Goal: Use online tool/utility: Utilize a website feature to perform a specific function

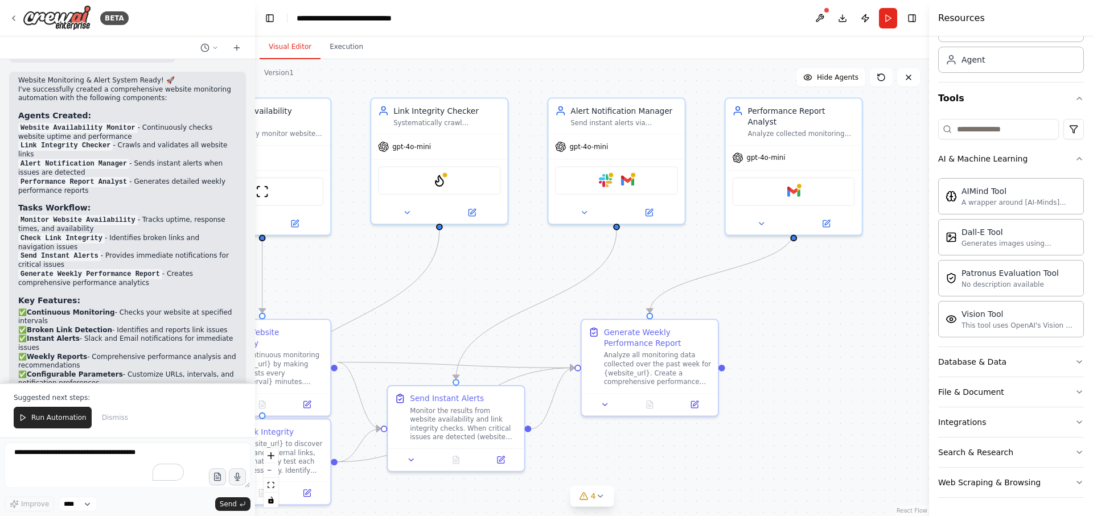
scroll to position [1227, 0]
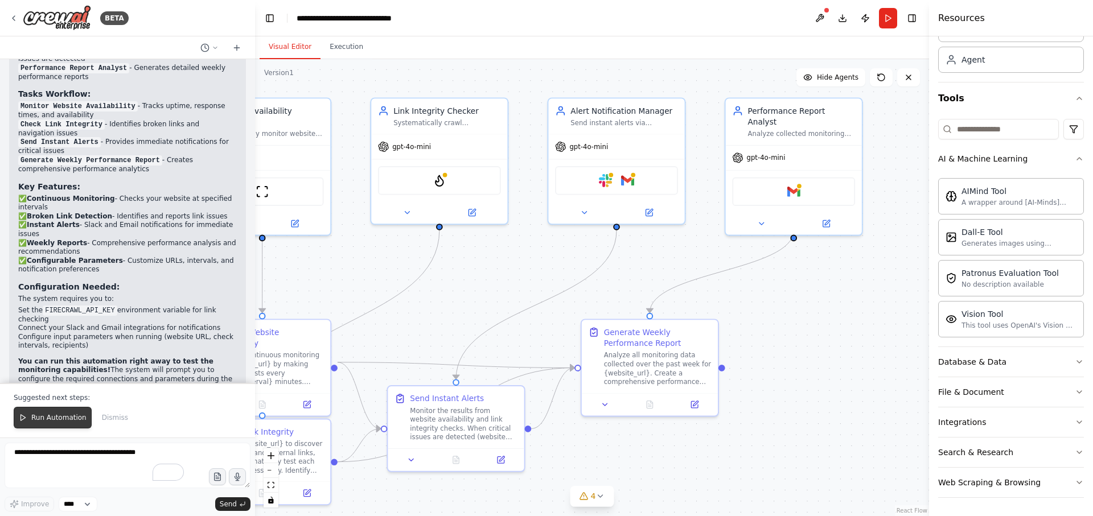
click at [75, 416] on span "Run Automation" at bounding box center [58, 417] width 55 height 9
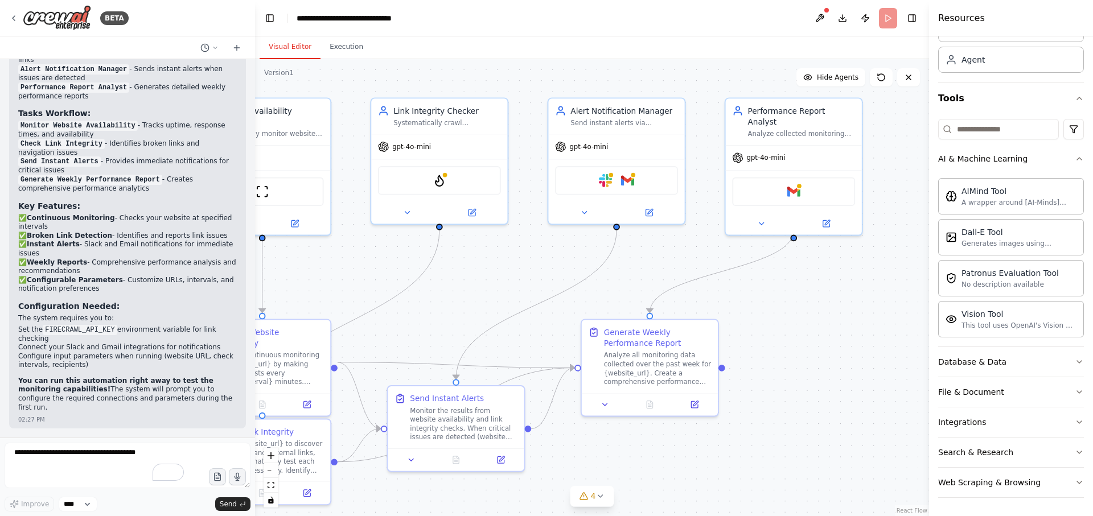
scroll to position [1172, 0]
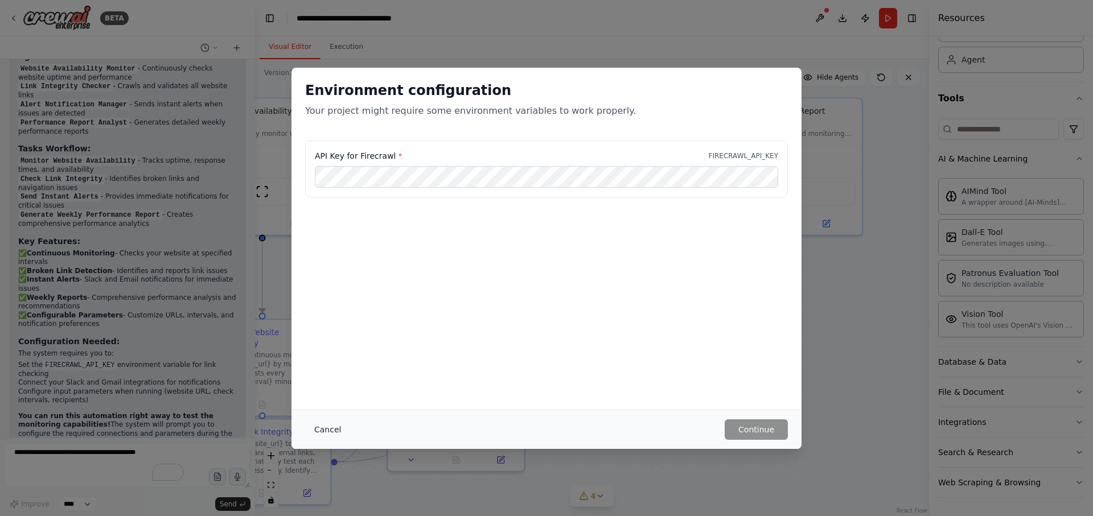
click at [323, 429] on button "Cancel" at bounding box center [327, 430] width 45 height 20
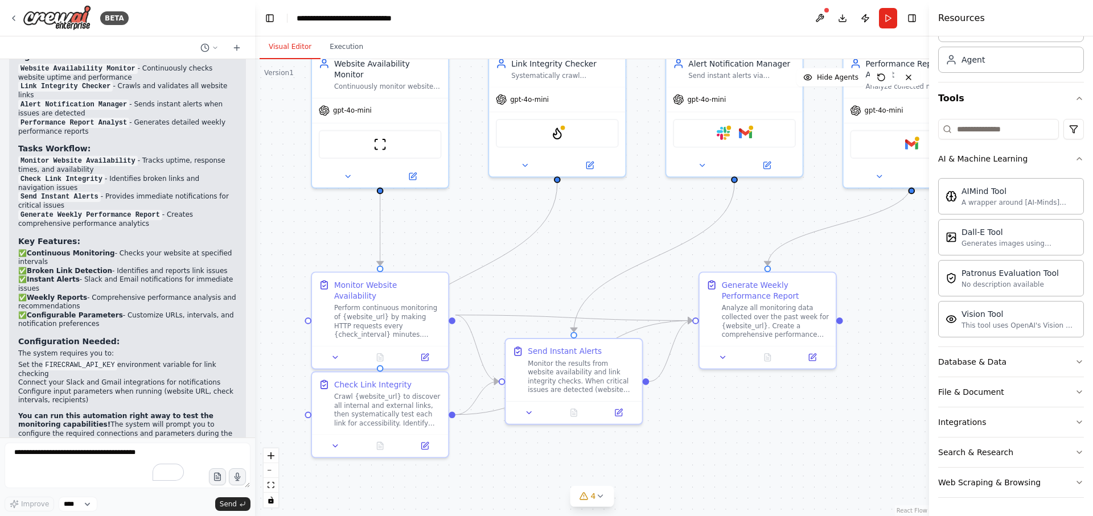
drag, startPoint x: 405, startPoint y: 345, endPoint x: 533, endPoint y: 293, distance: 138.9
click at [533, 293] on div ".deletable-edge-delete-btn { width: 20px; height: 20px; border: 0px solid #ffff…" at bounding box center [592, 287] width 674 height 457
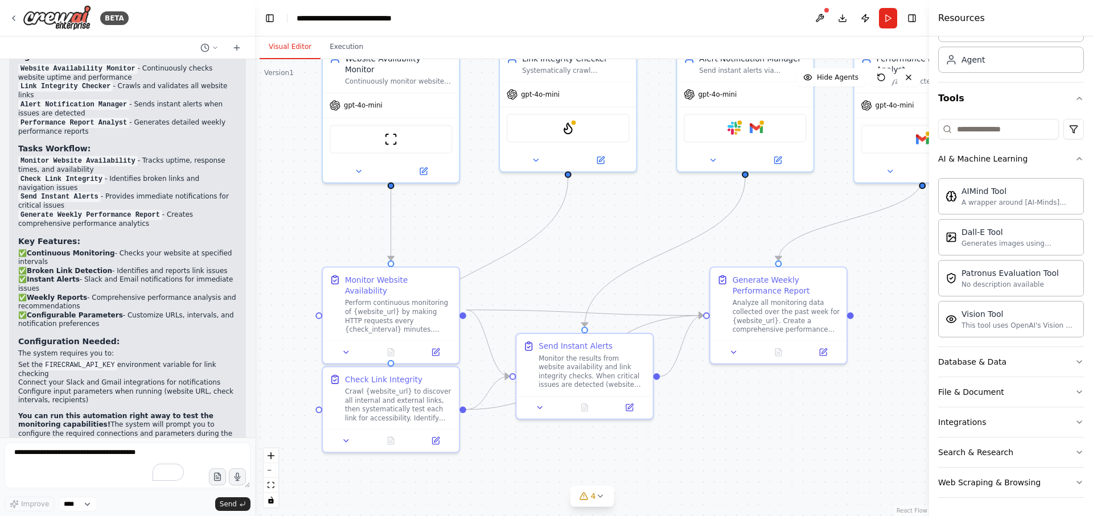
click at [623, 247] on div ".deletable-edge-delete-btn { width: 20px; height: 20px; border: 0px solid #ffff…" at bounding box center [592, 287] width 674 height 457
drag, startPoint x: 623, startPoint y: 247, endPoint x: 617, endPoint y: 247, distance: 6.3
click at [617, 247] on div ".deletable-edge-delete-btn { width: 20px; height: 20px; border: 0px solid #ffff…" at bounding box center [592, 287] width 674 height 457
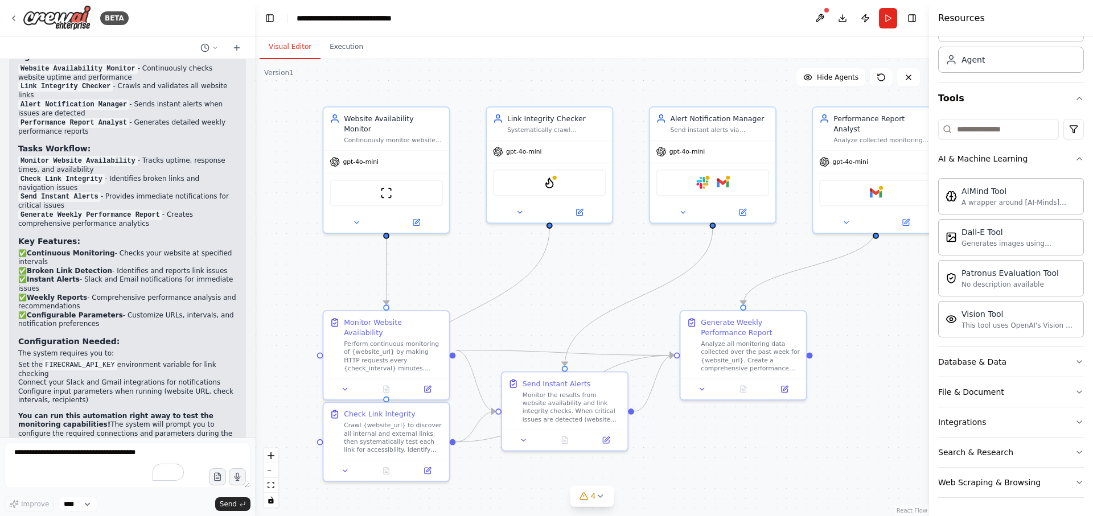
drag, startPoint x: 633, startPoint y: 204, endPoint x: 629, endPoint y: 253, distance: 49.1
click at [629, 253] on div ".deletable-edge-delete-btn { width: 20px; height: 20px; border: 0px solid #ffff…" at bounding box center [592, 287] width 674 height 457
click at [1076, 368] on div "Crew Task Agent Tools AI & Machine Learning AIMind Tool A wrapper around [AI-Mi…" at bounding box center [1011, 276] width 164 height 480
click at [1075, 361] on icon "button" at bounding box center [1079, 362] width 9 height 9
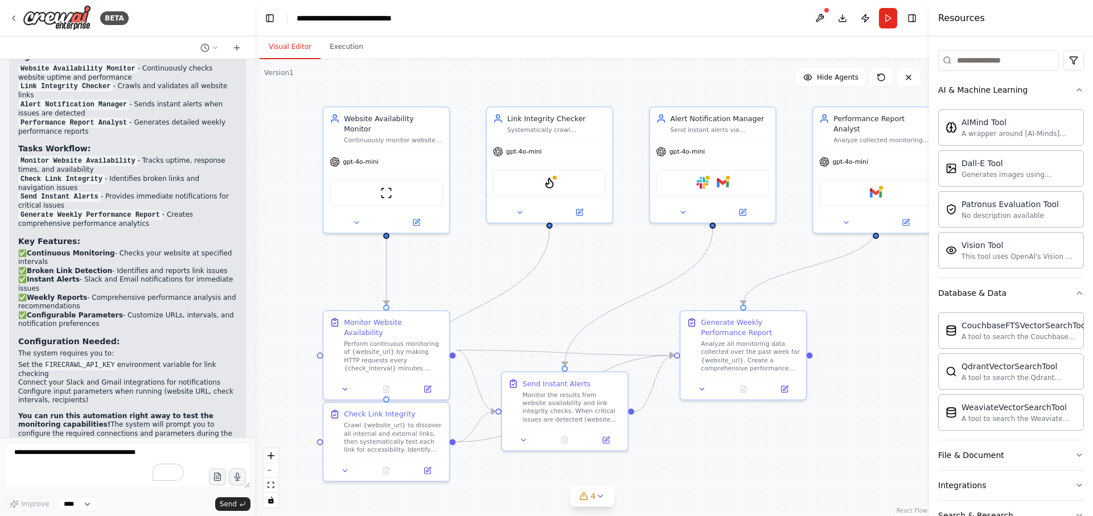
scroll to position [134, 0]
click at [822, 9] on button at bounding box center [820, 18] width 18 height 20
click at [825, 15] on body "BETA Set up a crew that continuously monitors your website availability, checks…" at bounding box center [546, 258] width 1093 height 516
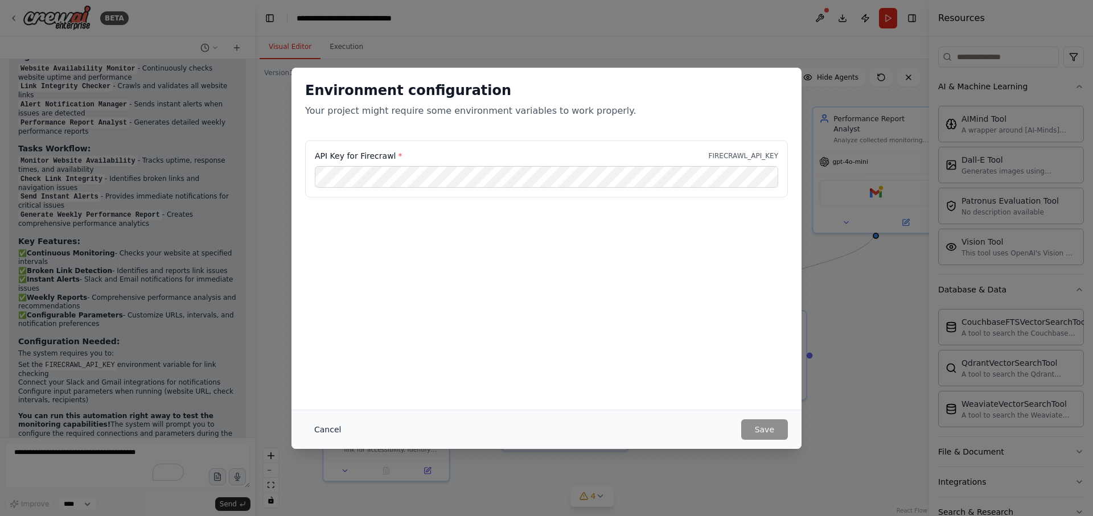
click at [334, 429] on button "Cancel" at bounding box center [327, 430] width 45 height 20
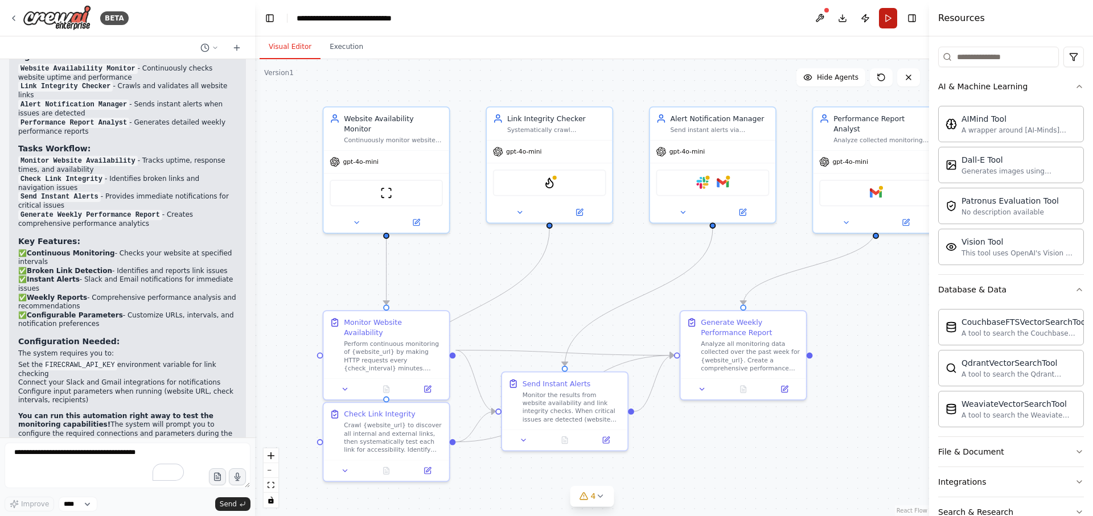
click at [887, 22] on button "Run" at bounding box center [888, 18] width 18 height 20
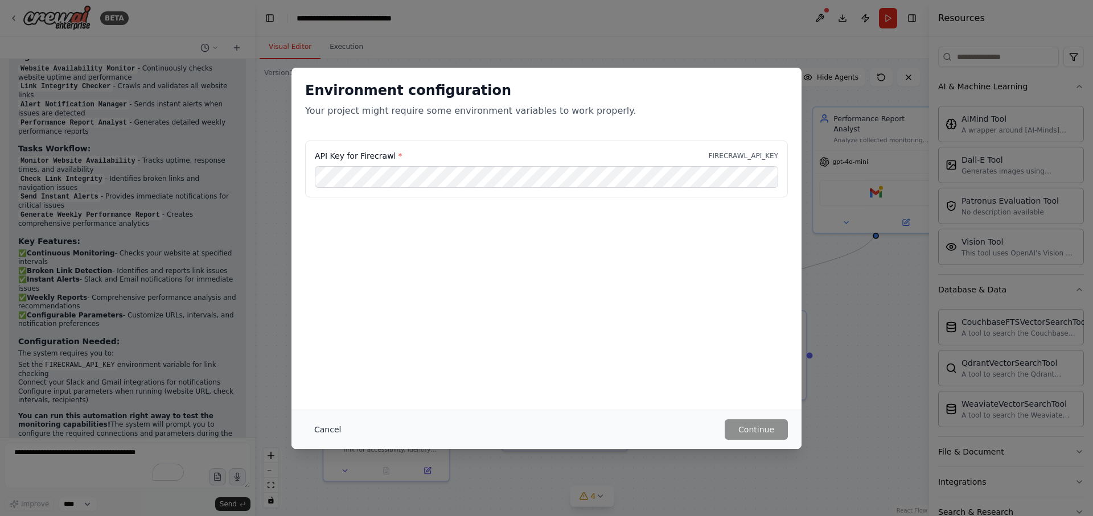
click at [322, 434] on button "Cancel" at bounding box center [327, 430] width 45 height 20
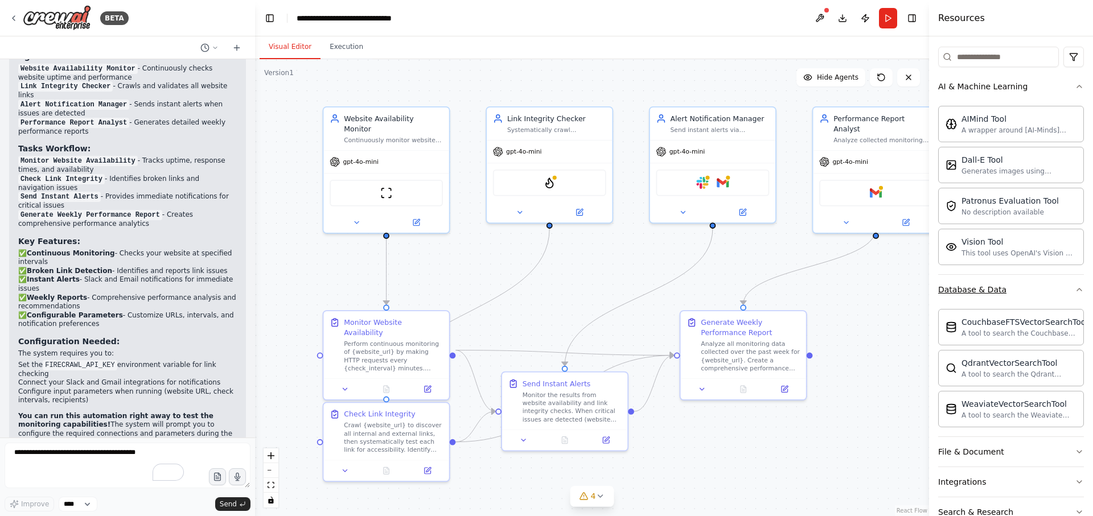
scroll to position [194, 0]
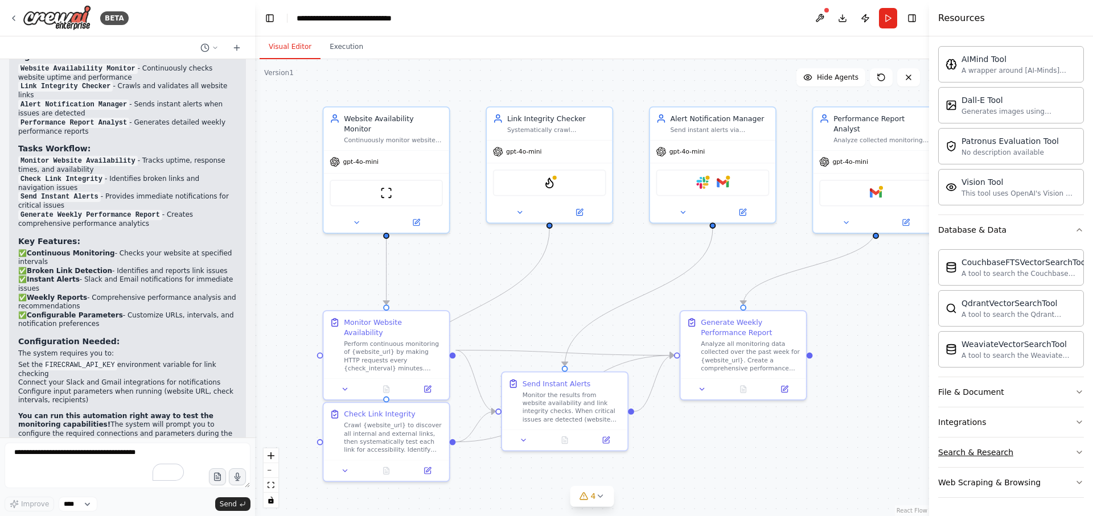
click at [1019, 447] on button "Search & Research" at bounding box center [1011, 453] width 146 height 30
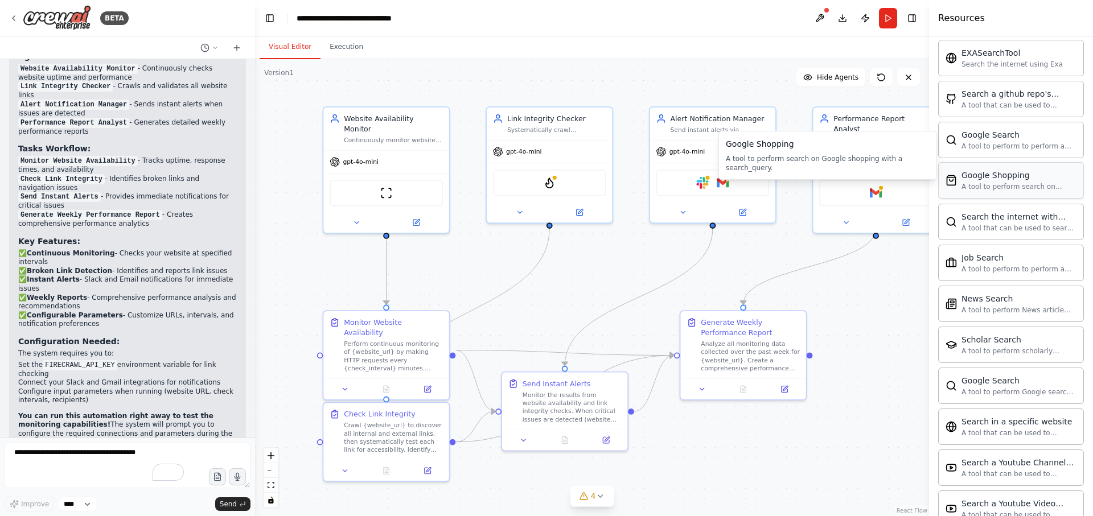
scroll to position [777, 0]
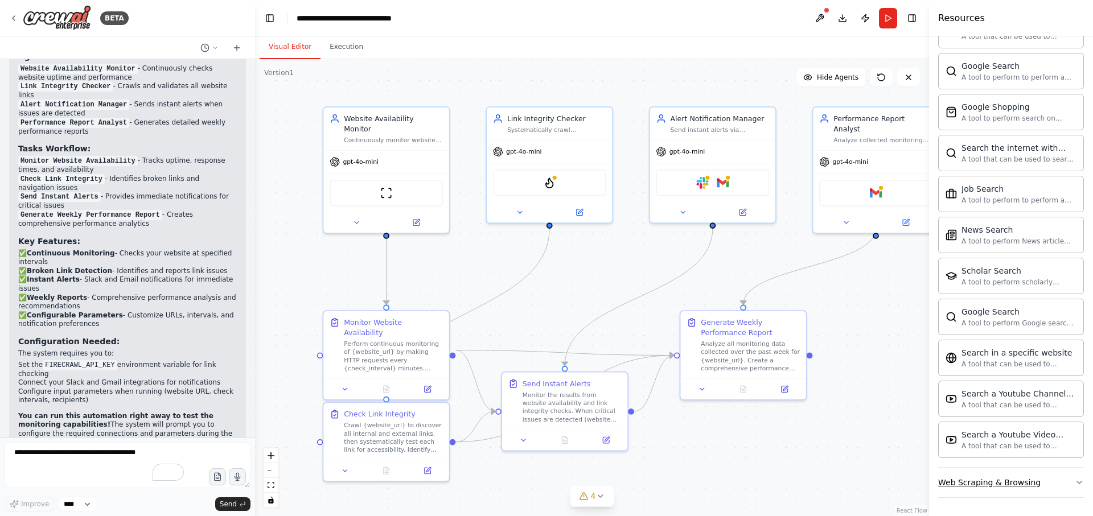
click at [1067, 476] on button "Web Scraping & Browsing" at bounding box center [1011, 483] width 146 height 30
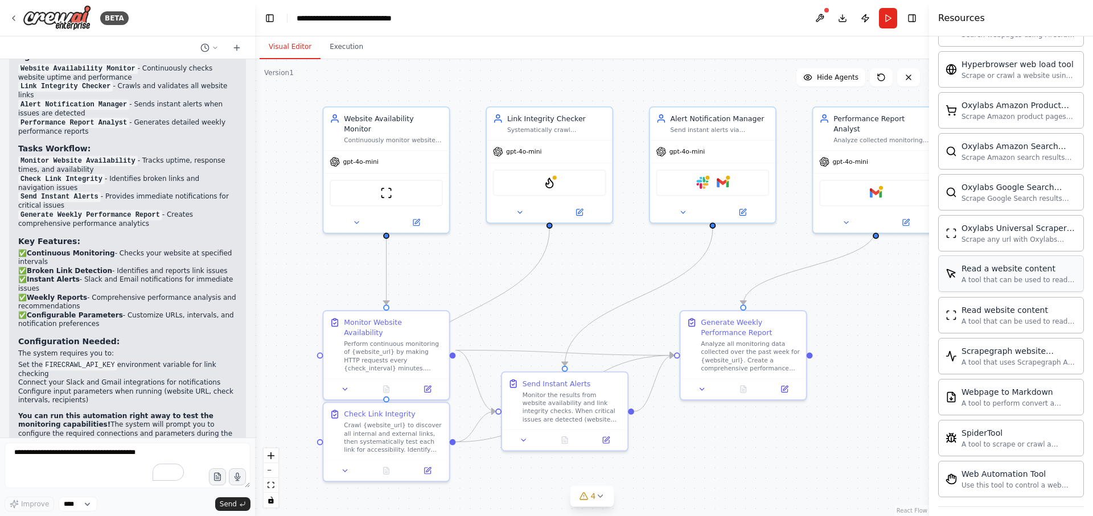
scroll to position [1401, 0]
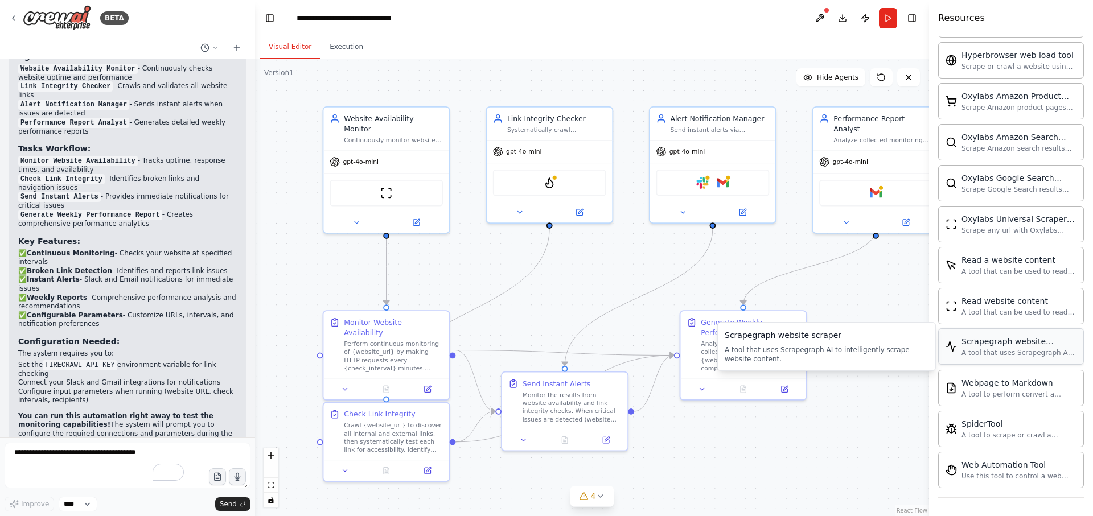
click at [1046, 335] on div "Scrapegraph website scraper A tool that uses Scrapegraph AI to intelligently sc…" at bounding box center [1011, 347] width 146 height 36
click at [1003, 349] on div "A tool that uses Scrapegraph AI to intelligently scrape website content." at bounding box center [1019, 352] width 115 height 9
click at [874, 380] on div ".deletable-edge-delete-btn { width: 20px; height: 20px; border: 0px solid #ffff…" at bounding box center [592, 287] width 674 height 457
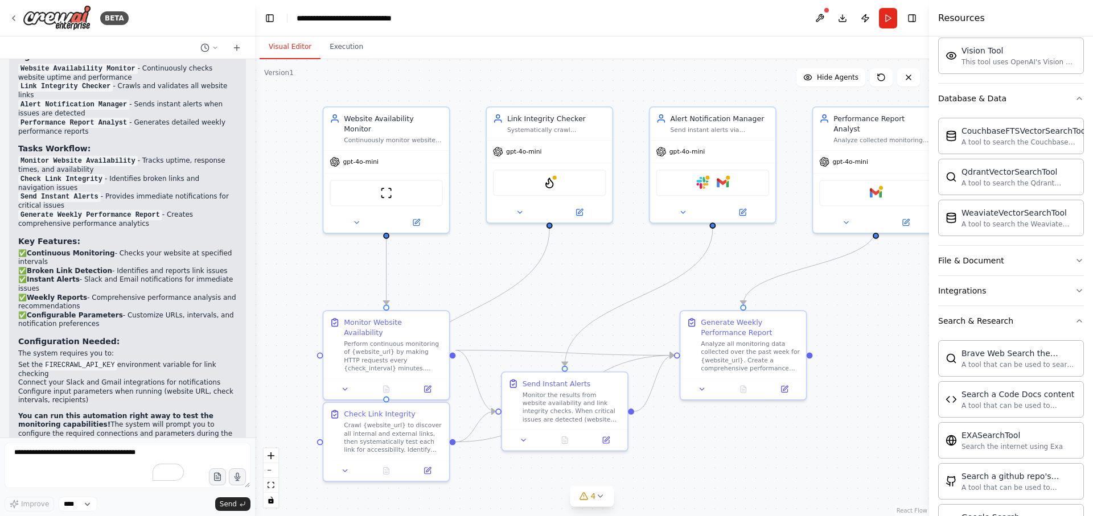
scroll to position [0, 0]
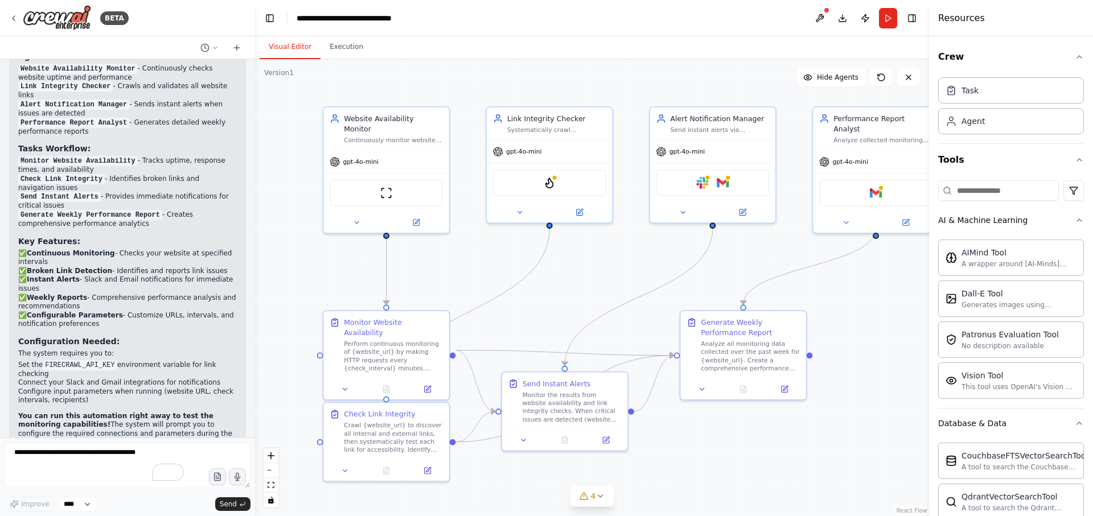
click at [771, 51] on div "Visual Editor Execution" at bounding box center [592, 47] width 674 height 23
click at [722, 173] on div "Slack Gmail" at bounding box center [712, 180] width 113 height 27
click at [723, 183] on img at bounding box center [723, 181] width 12 height 12
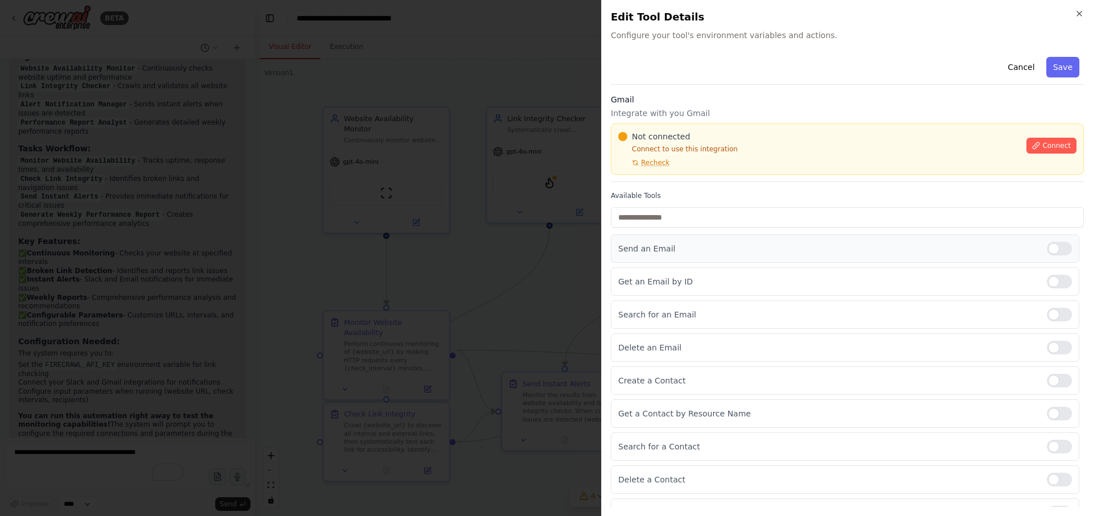
scroll to position [20, 0]
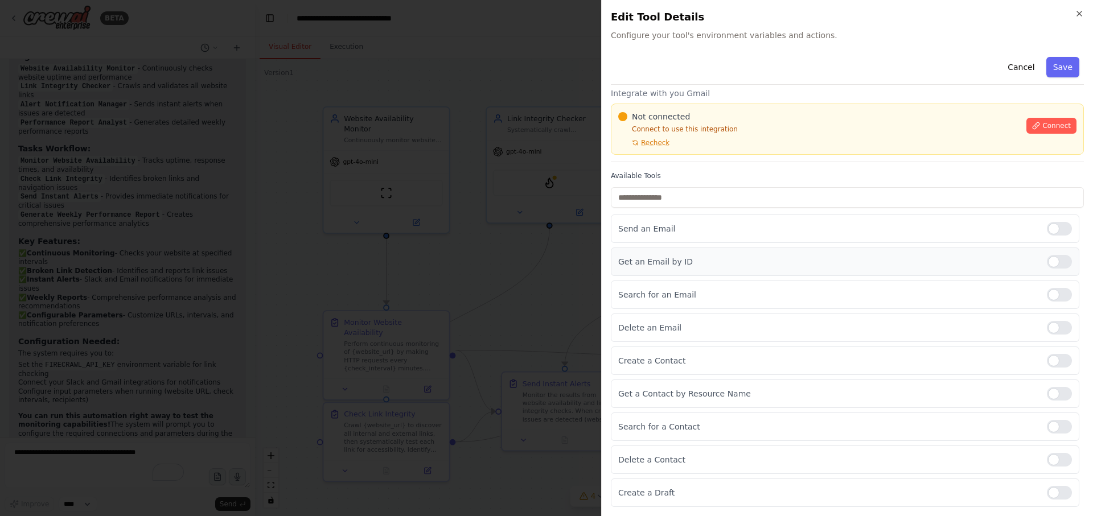
click at [1050, 268] on div at bounding box center [1059, 262] width 25 height 14
click at [1080, 11] on icon "button" at bounding box center [1079, 13] width 9 height 9
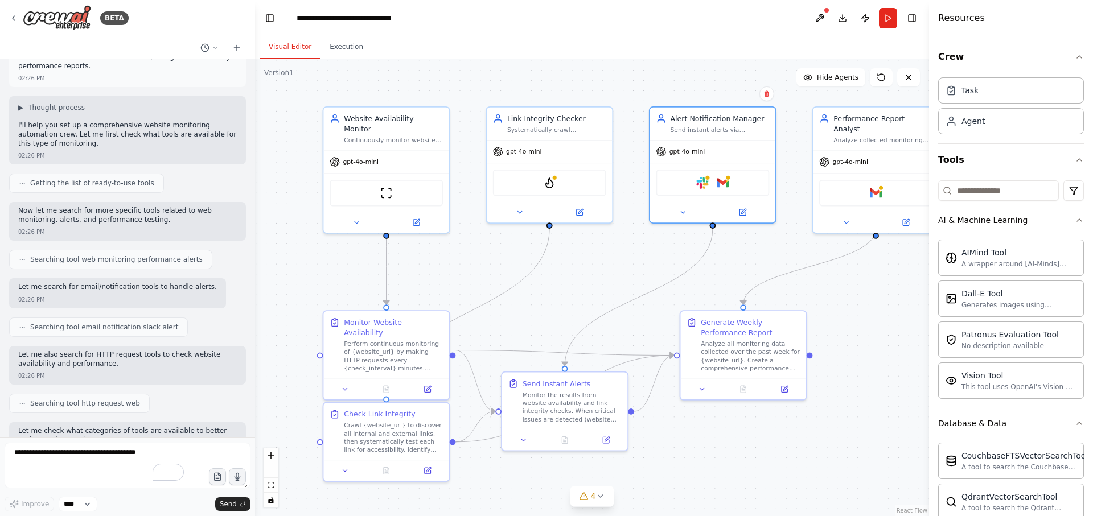
scroll to position [0, 0]
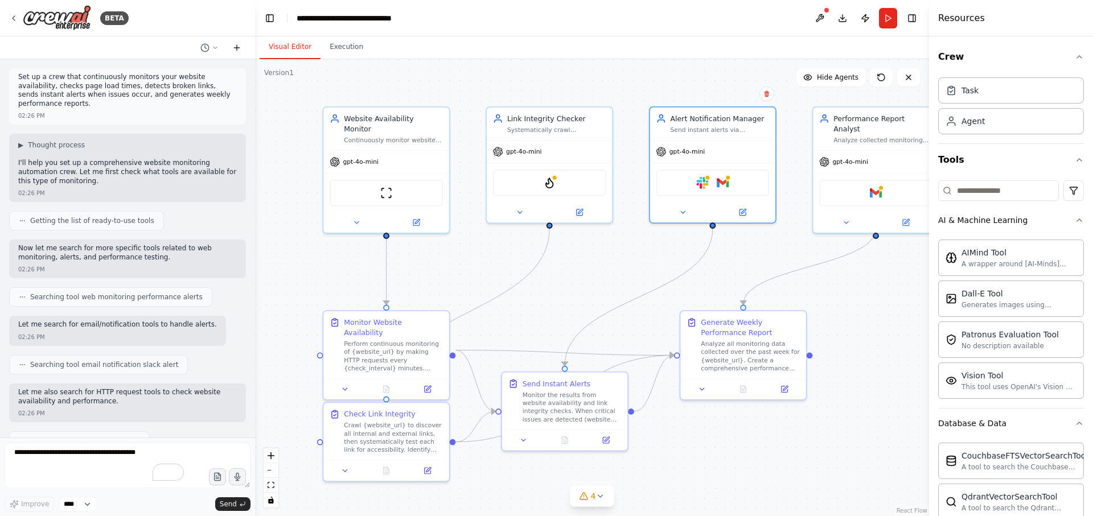
click at [240, 53] on button at bounding box center [237, 48] width 18 height 14
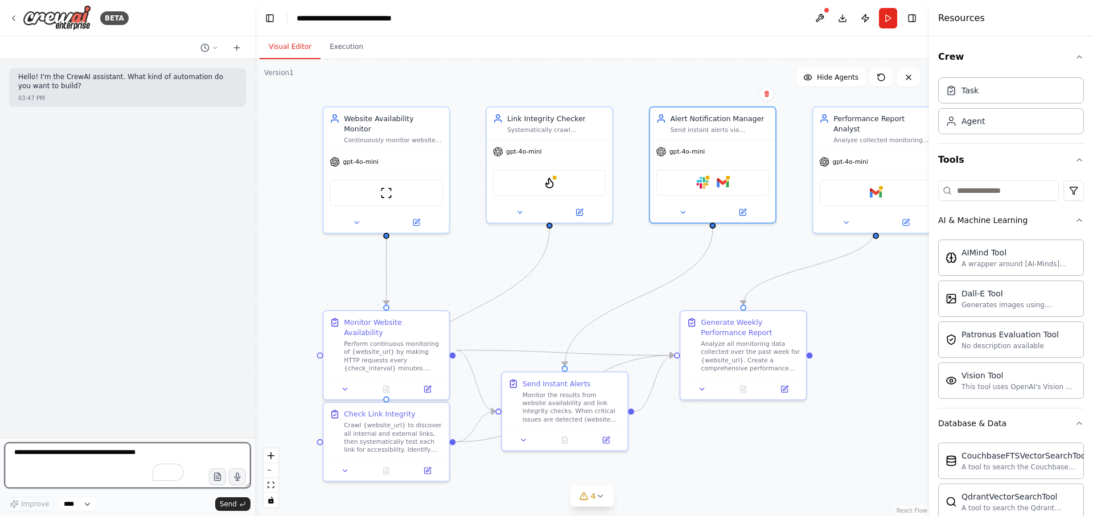
click at [64, 461] on textarea "To enrich screen reader interactions, please activate Accessibility in Grammarl…" at bounding box center [128, 466] width 246 height 46
click at [92, 500] on select "****" at bounding box center [78, 504] width 39 height 15
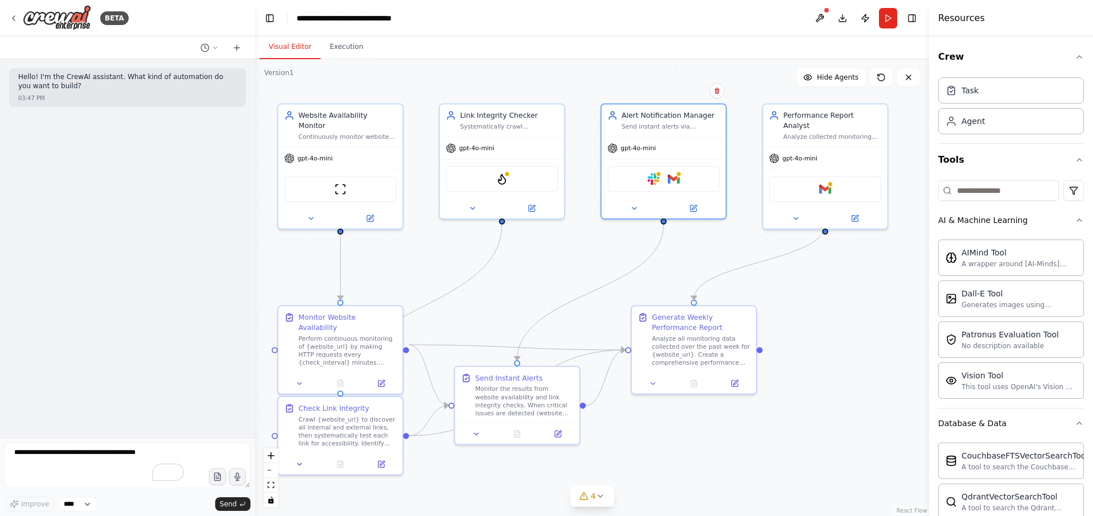
drag, startPoint x: 879, startPoint y: 295, endPoint x: 832, endPoint y: 290, distance: 46.9
click at [832, 290] on div ".deletable-edge-delete-btn { width: 20px; height: 20px; border: 0px solid #ffff…" at bounding box center [592, 287] width 674 height 457
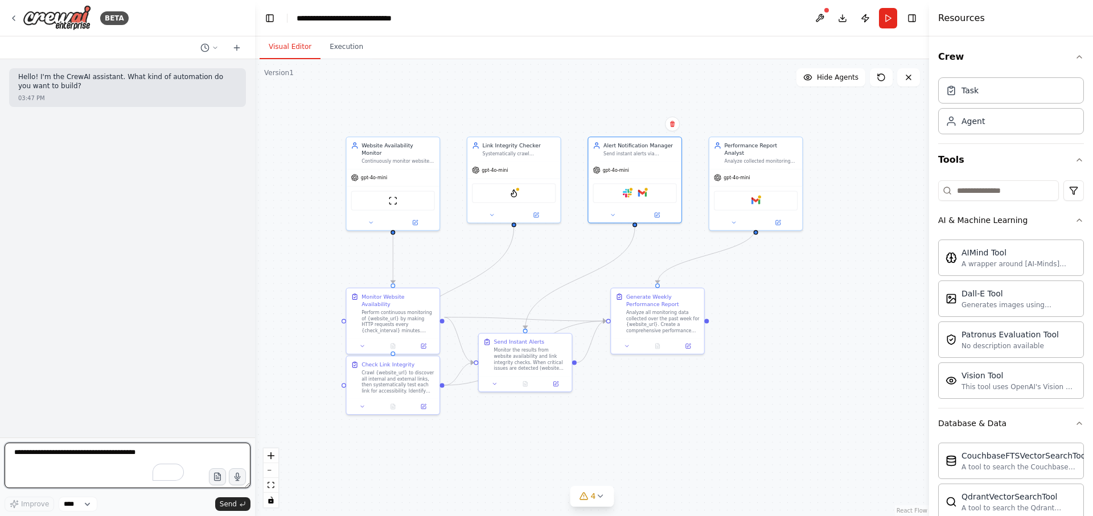
click at [139, 457] on textarea "To enrich screen reader interactions, please activate Accessibility in Grammarl…" at bounding box center [128, 466] width 246 height 46
type textarea "**"
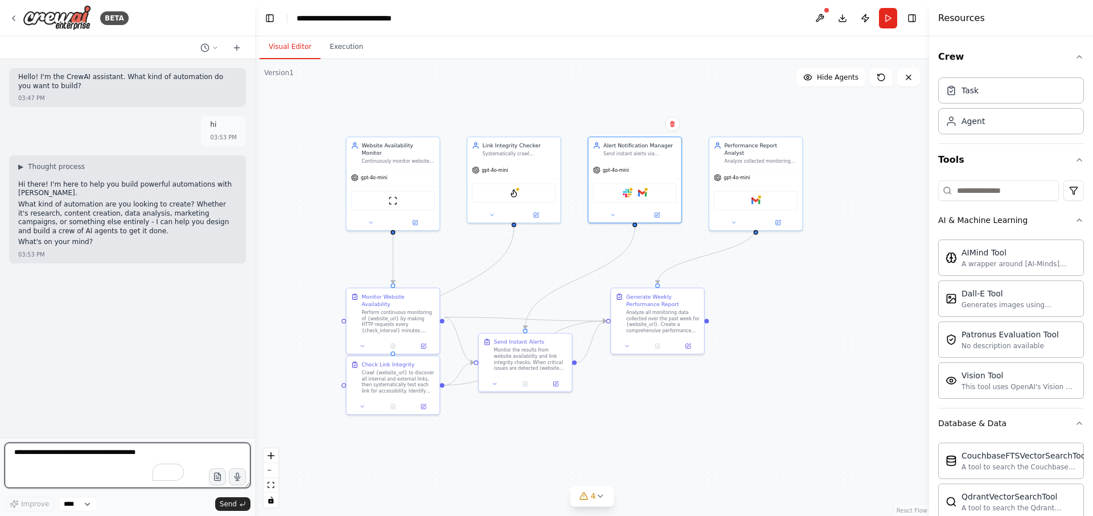
click at [87, 460] on textarea "To enrich screen reader interactions, please activate Accessibility in Grammarl…" at bounding box center [128, 466] width 246 height 46
type textarea "**********"
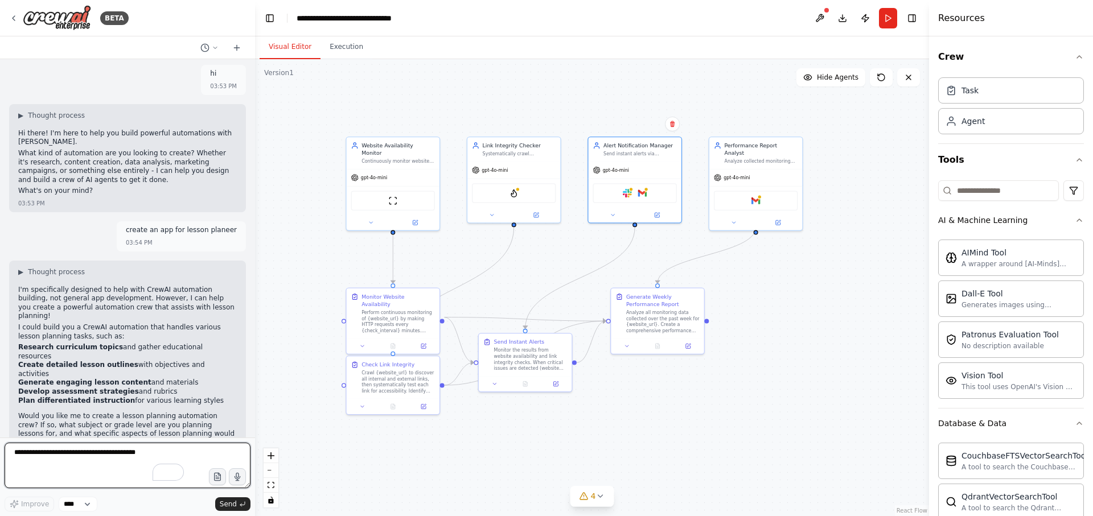
scroll to position [60, 0]
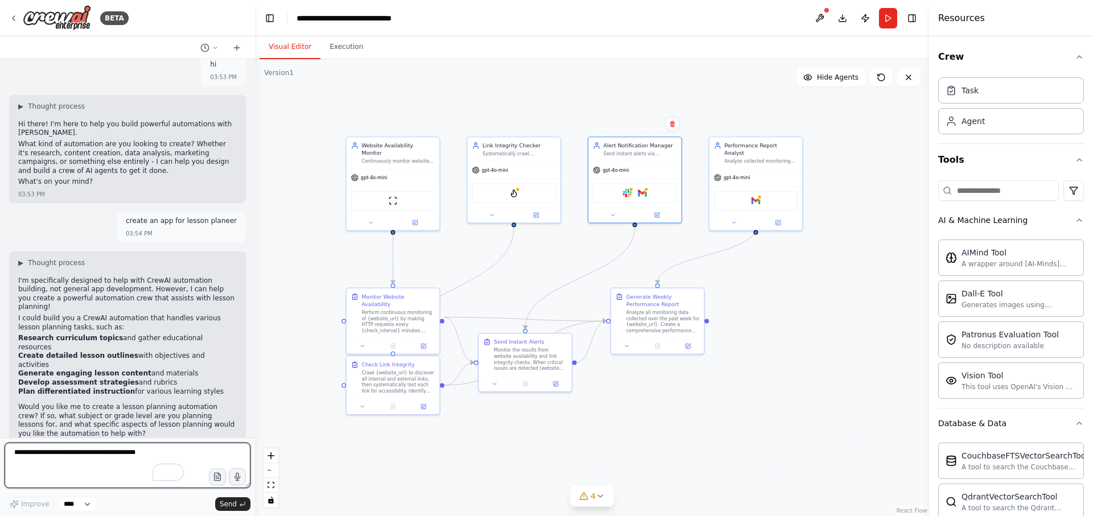
click at [101, 462] on textarea "To enrich screen reader interactions, please activate Accessibility in Grammarl…" at bounding box center [128, 466] width 246 height 46
type textarea "**********"
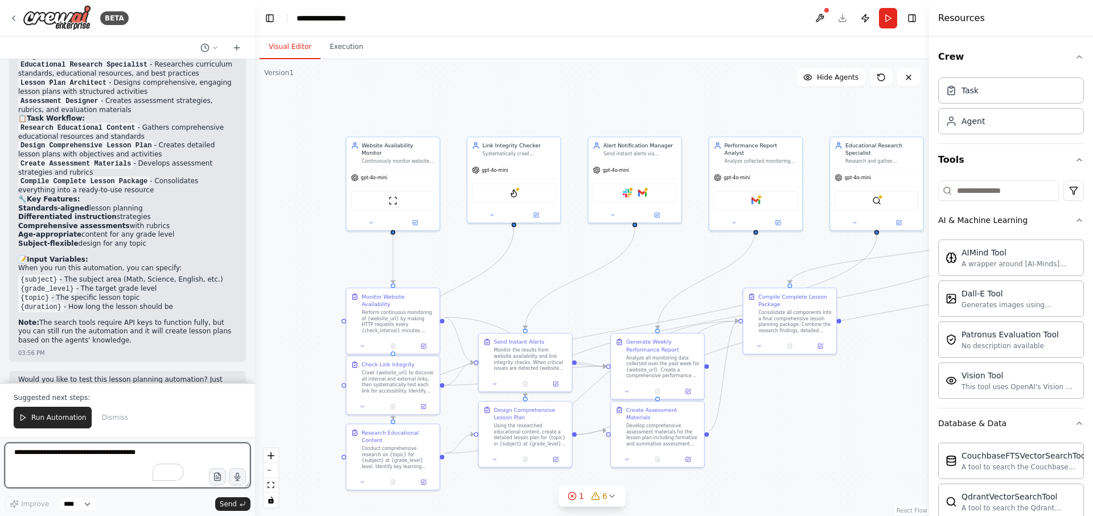
scroll to position [1242, 0]
